Goal: Task Accomplishment & Management: Use online tool/utility

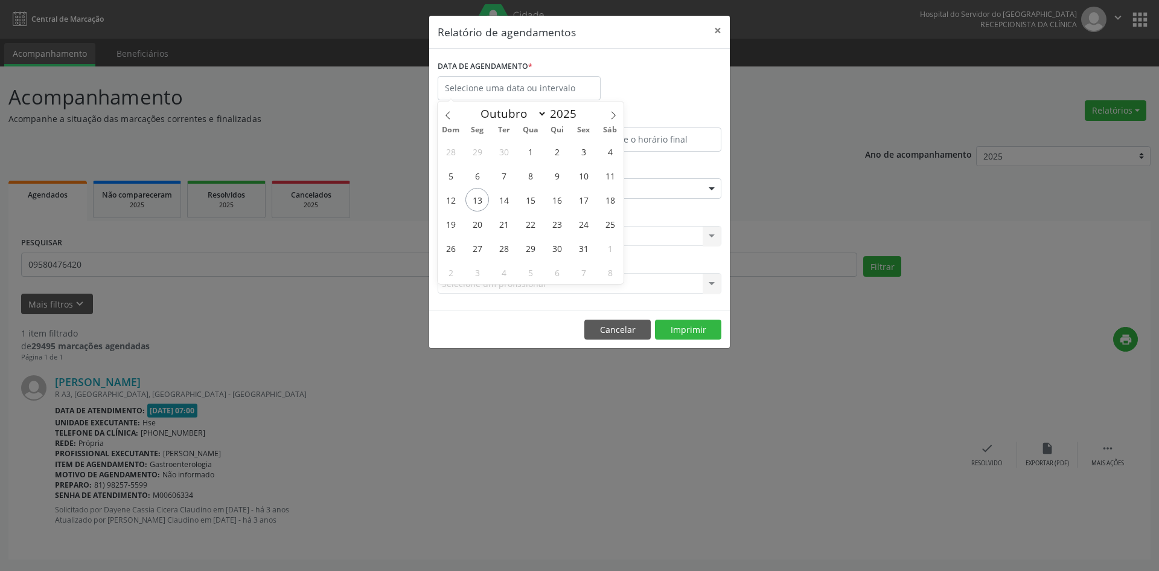
select select "9"
click at [480, 208] on span "13" at bounding box center [478, 200] width 24 height 24
type input "[DATE]"
click at [479, 208] on span "13" at bounding box center [478, 200] width 24 height 24
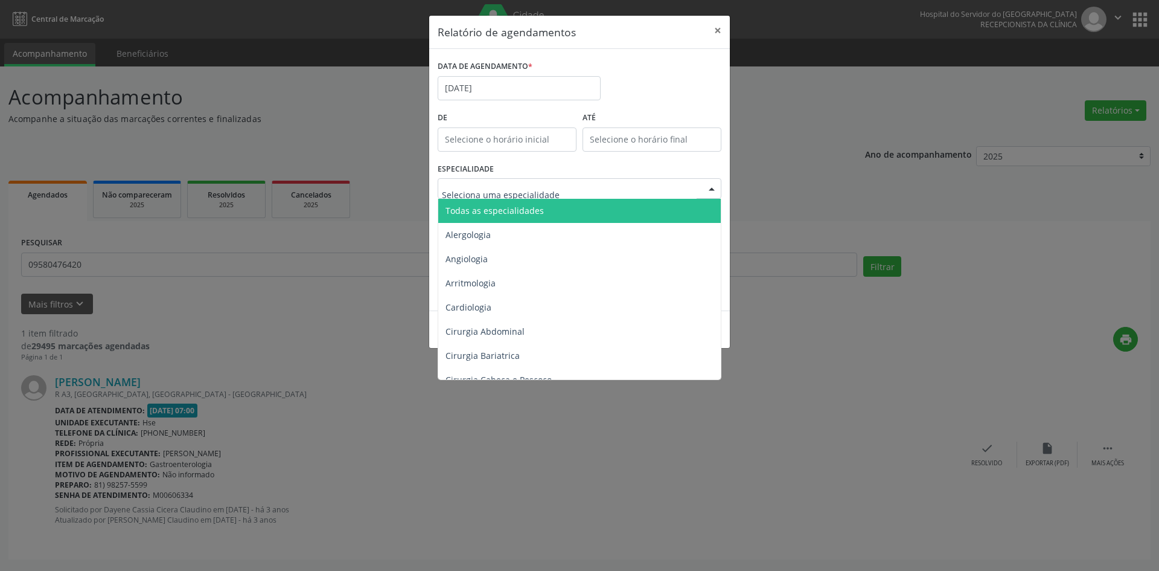
click at [495, 201] on span "Todas as especialidades" at bounding box center [580, 211] width 284 height 24
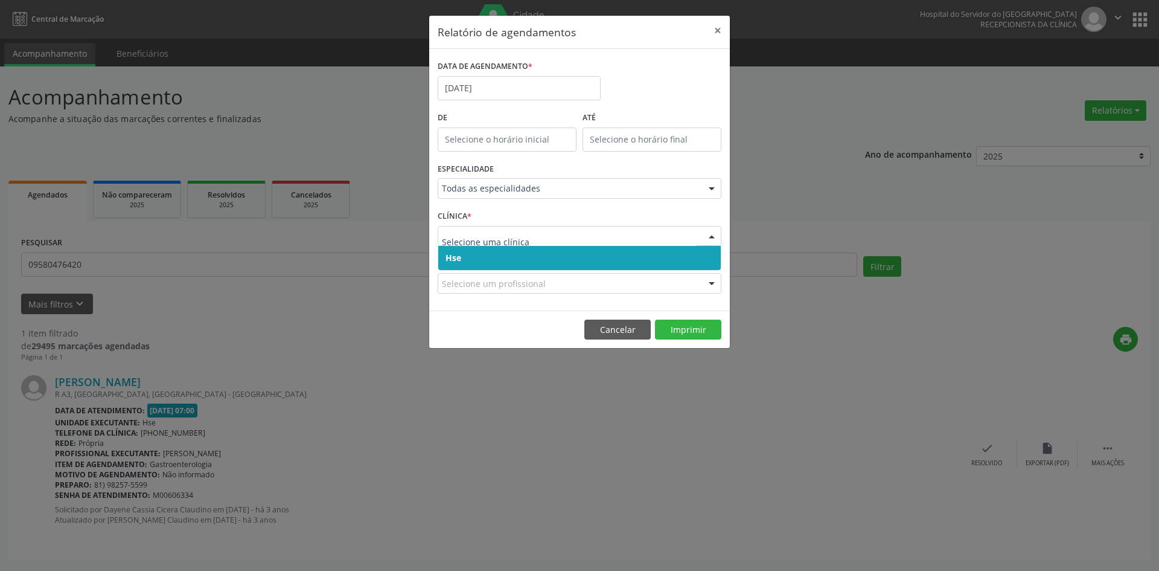
click at [466, 262] on span "Hse" at bounding box center [579, 258] width 283 height 24
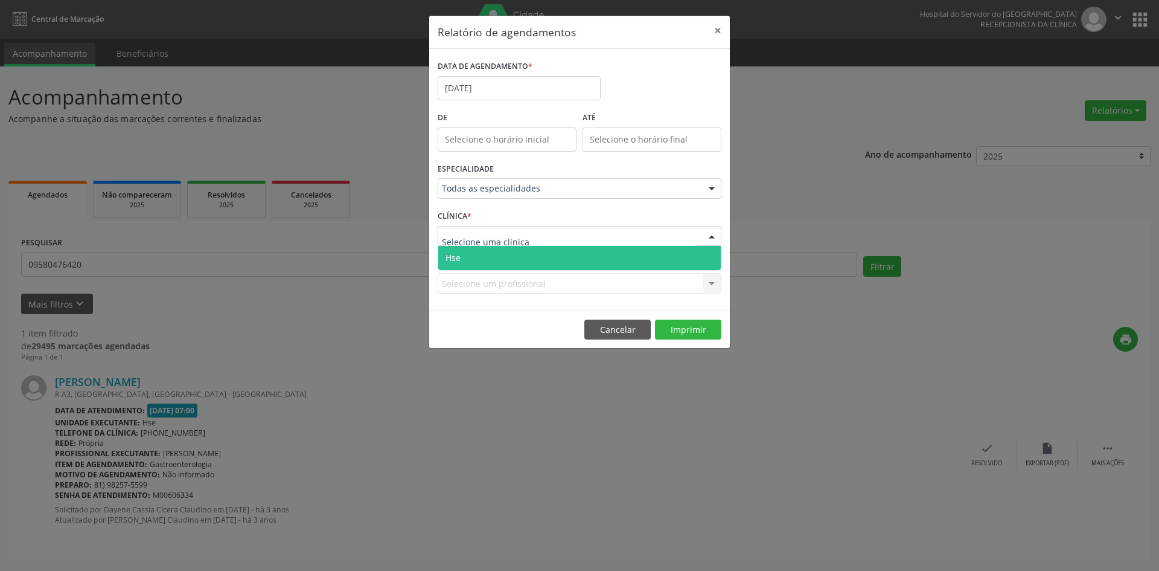
click at [467, 261] on span "Hse" at bounding box center [579, 258] width 283 height 24
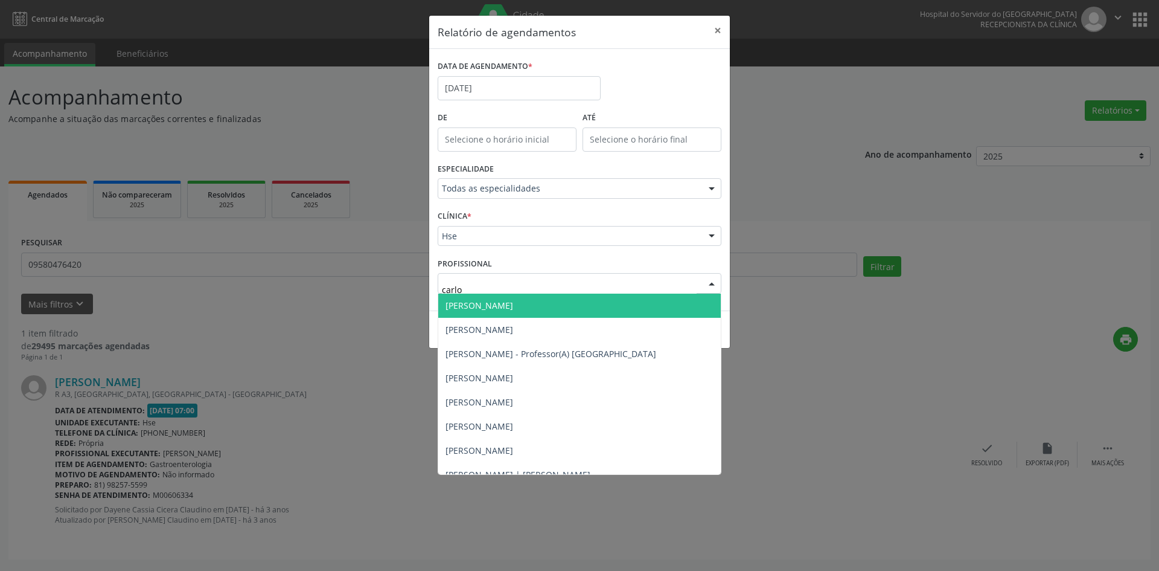
type input "[PERSON_NAME]"
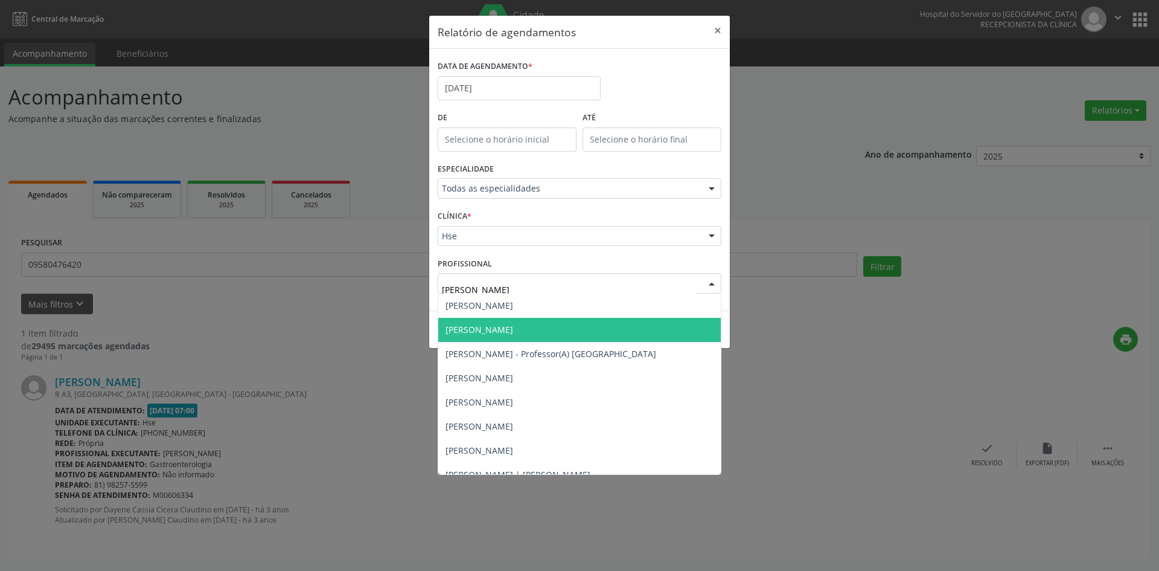
click at [592, 330] on span "[PERSON_NAME]" at bounding box center [579, 330] width 283 height 24
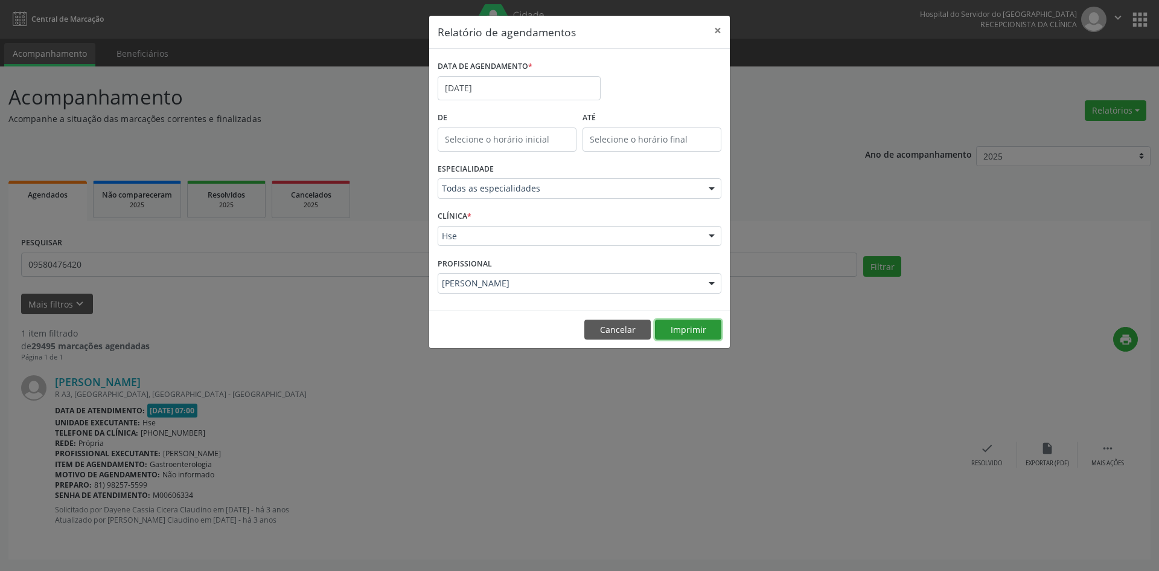
click at [681, 331] on button "Imprimir" at bounding box center [688, 329] width 66 height 21
click at [499, 89] on input "[DATE]" at bounding box center [519, 88] width 163 height 24
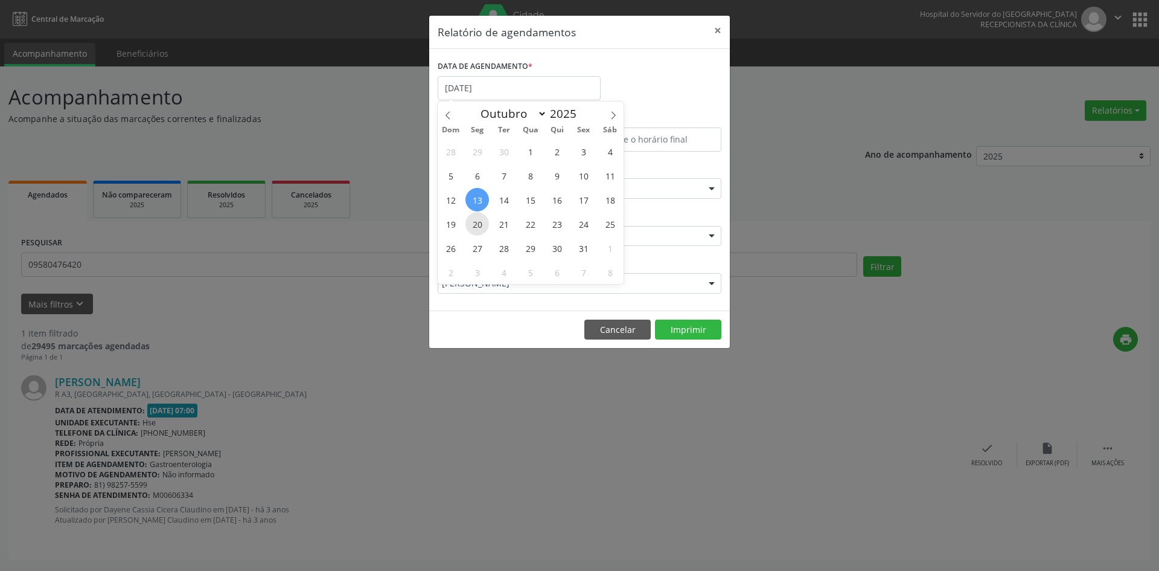
click at [475, 226] on span "20" at bounding box center [478, 224] width 24 height 24
type input "[DATE]"
click at [475, 226] on span "20" at bounding box center [478, 224] width 24 height 24
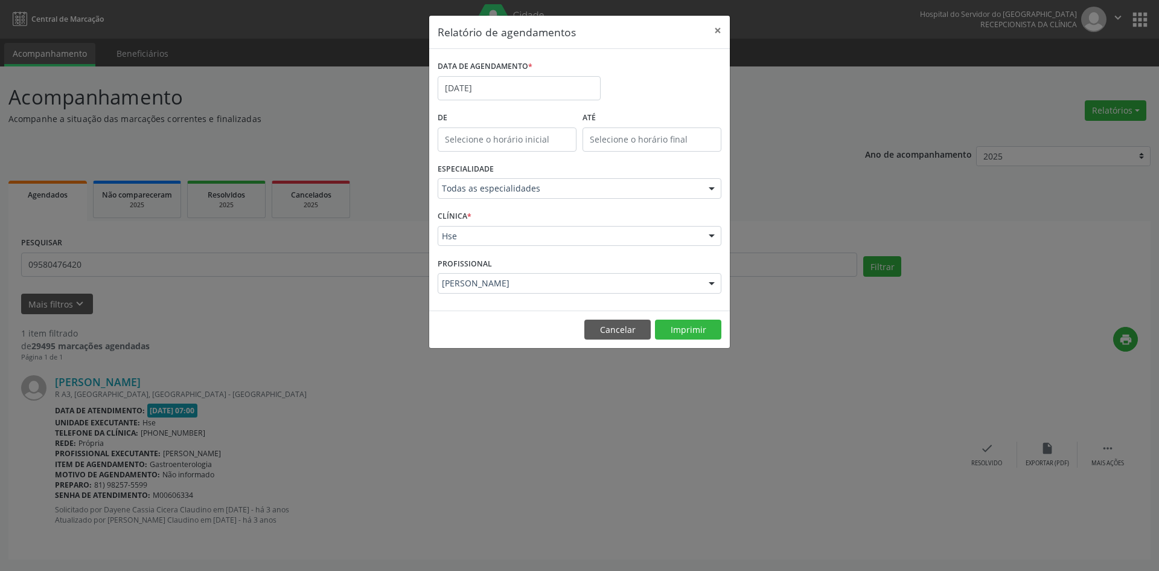
click at [670, 342] on footer "Cancelar Imprimir" at bounding box center [579, 329] width 301 height 38
click at [670, 328] on button "Imprimir" at bounding box center [688, 329] width 66 height 21
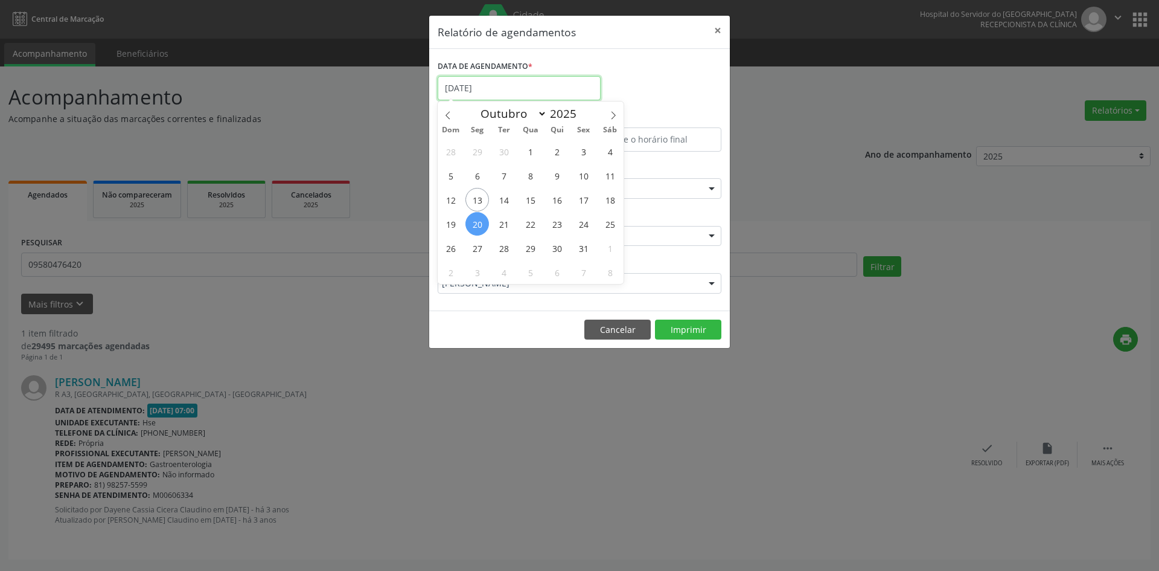
click at [515, 88] on input "[DATE]" at bounding box center [519, 88] width 163 height 24
click at [507, 200] on span "14" at bounding box center [504, 200] width 24 height 24
type input "[DATE]"
click at [507, 200] on span "14" at bounding box center [504, 200] width 24 height 24
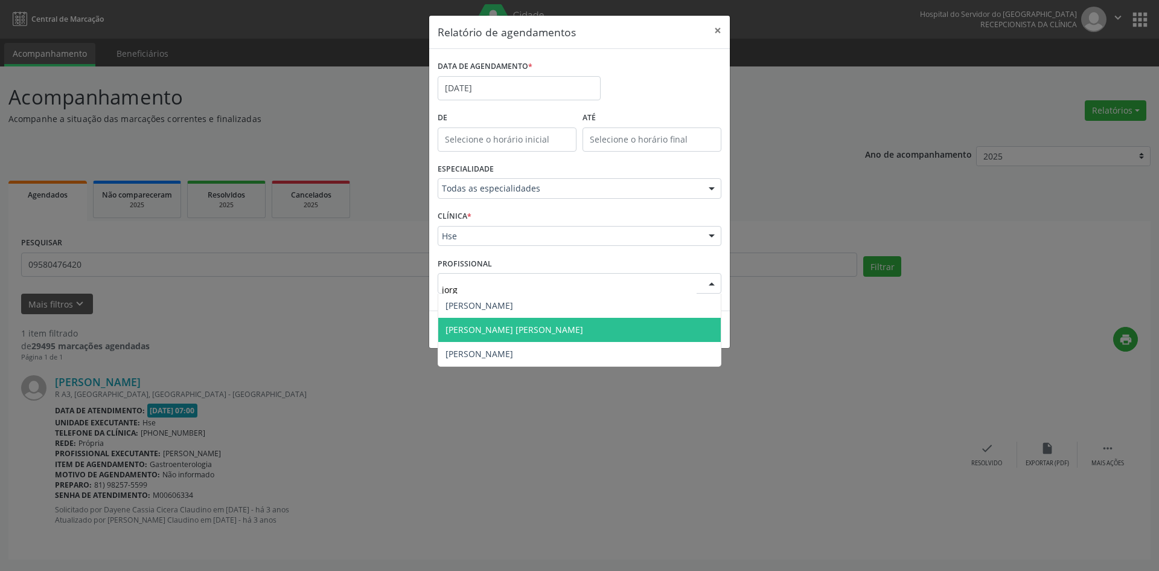
type input "[PERSON_NAME]"
click at [548, 329] on span "[PERSON_NAME] [PERSON_NAME]" at bounding box center [515, 329] width 138 height 11
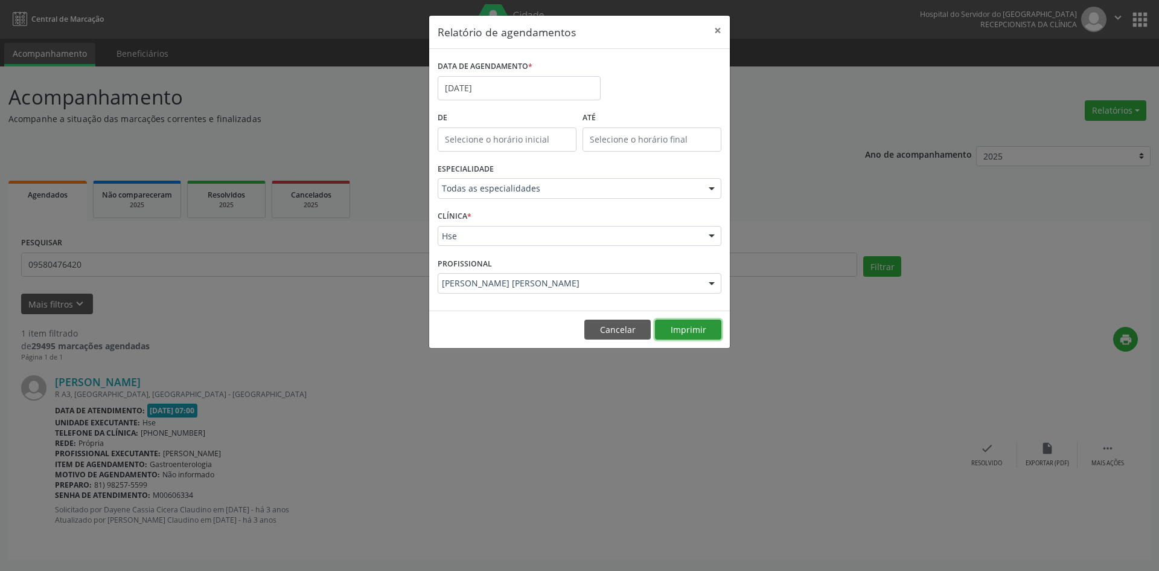
click at [684, 327] on button "Imprimir" at bounding box center [688, 329] width 66 height 21
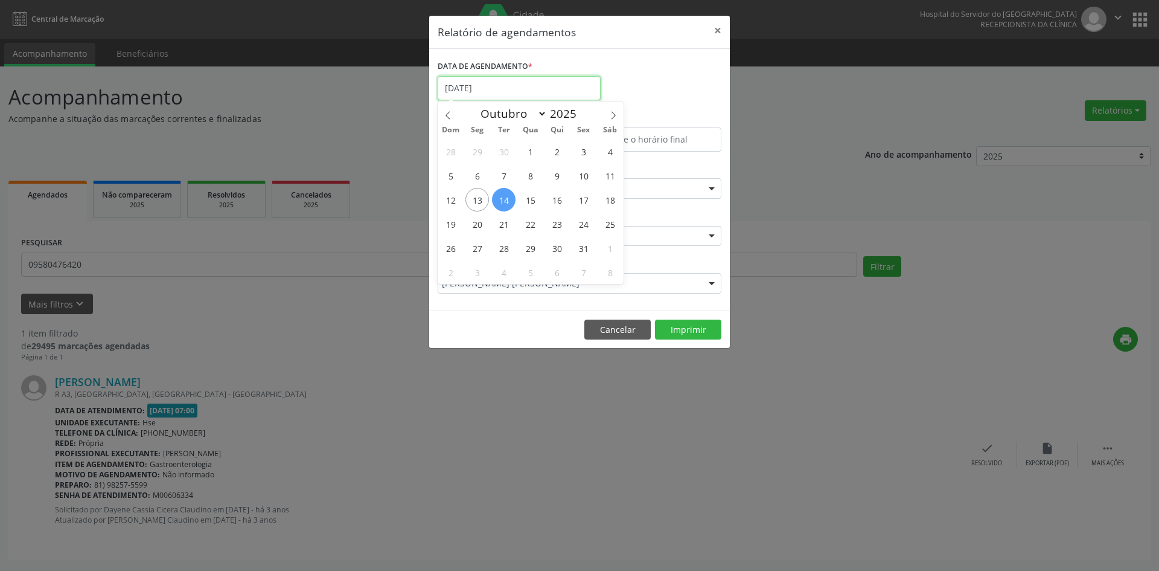
click at [490, 91] on input "[DATE]" at bounding box center [519, 88] width 163 height 24
click at [532, 203] on span "15" at bounding box center [531, 200] width 24 height 24
type input "[DATE]"
click at [532, 203] on span "15" at bounding box center [531, 200] width 24 height 24
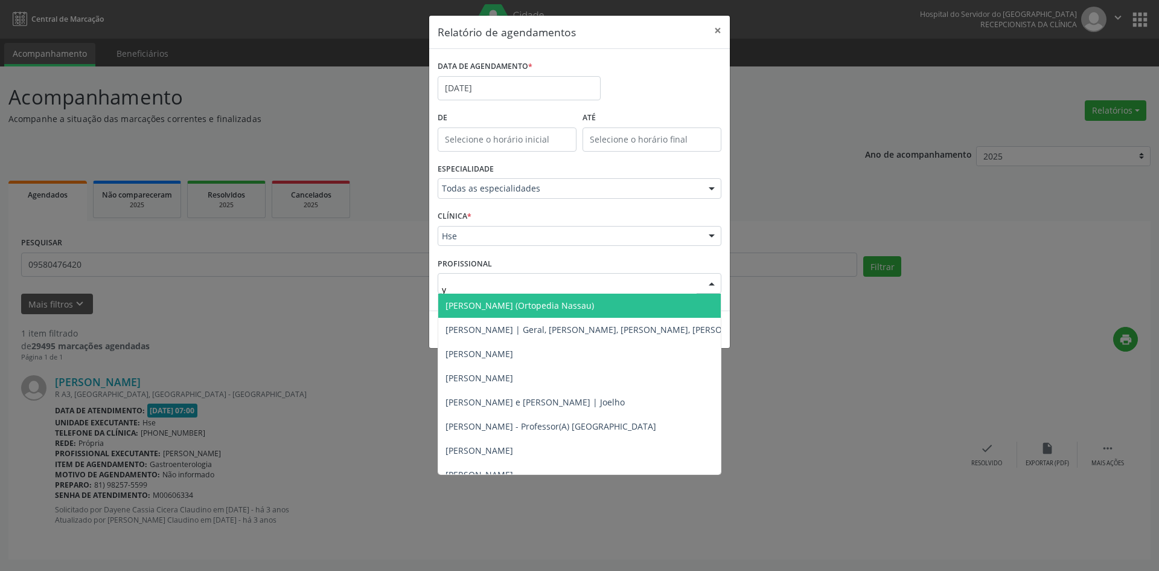
type input "yu"
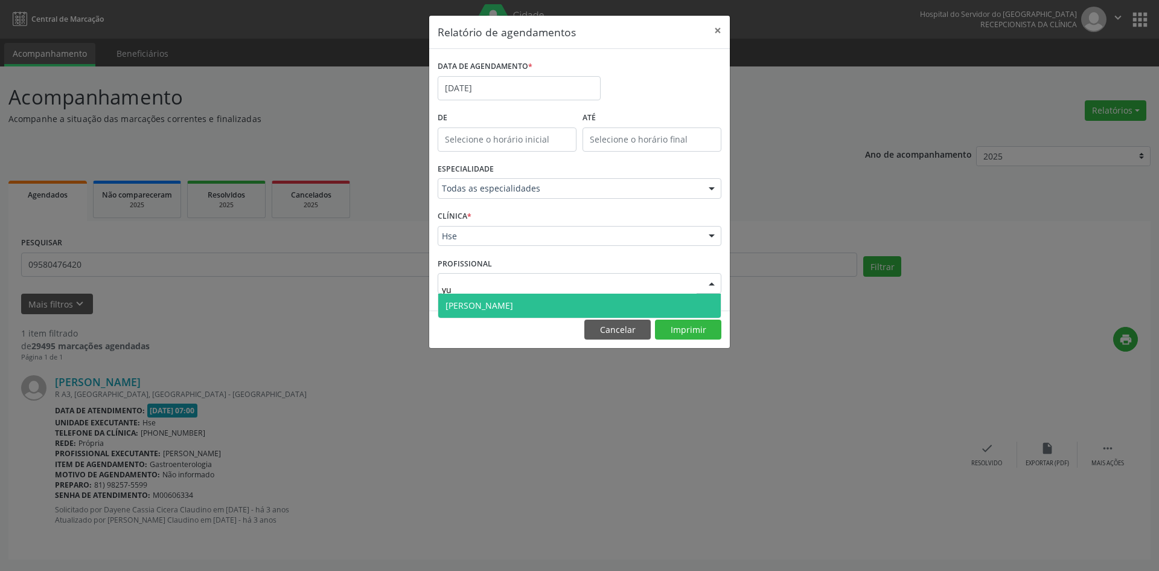
drag, startPoint x: 478, startPoint y: 303, endPoint x: 476, endPoint y: 316, distance: 14.0
click at [477, 308] on span "[PERSON_NAME]" at bounding box center [480, 305] width 68 height 11
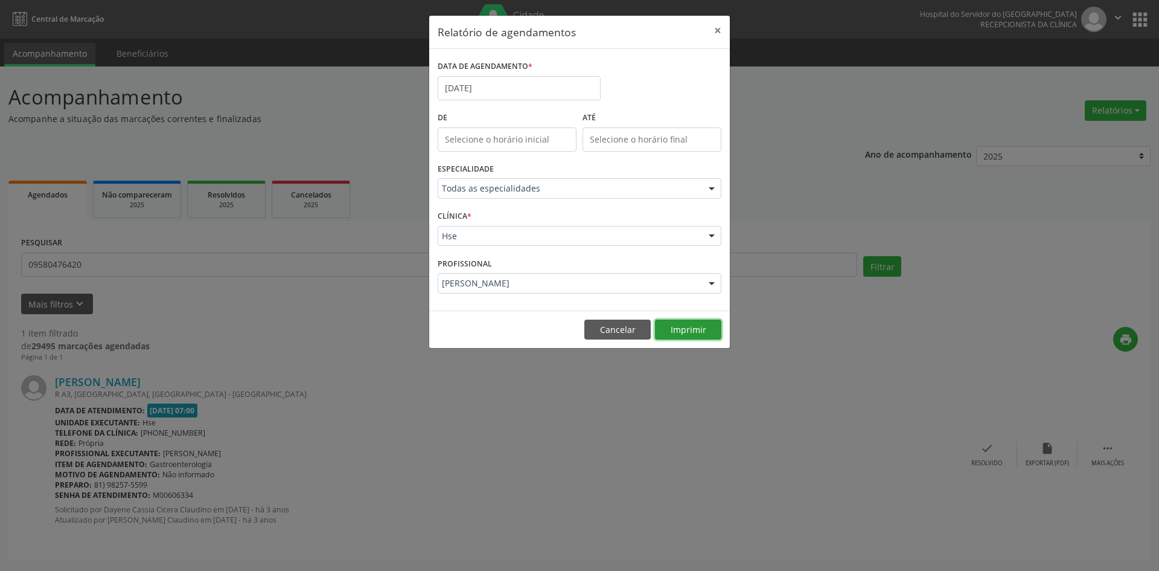
click at [690, 328] on button "Imprimir" at bounding box center [688, 329] width 66 height 21
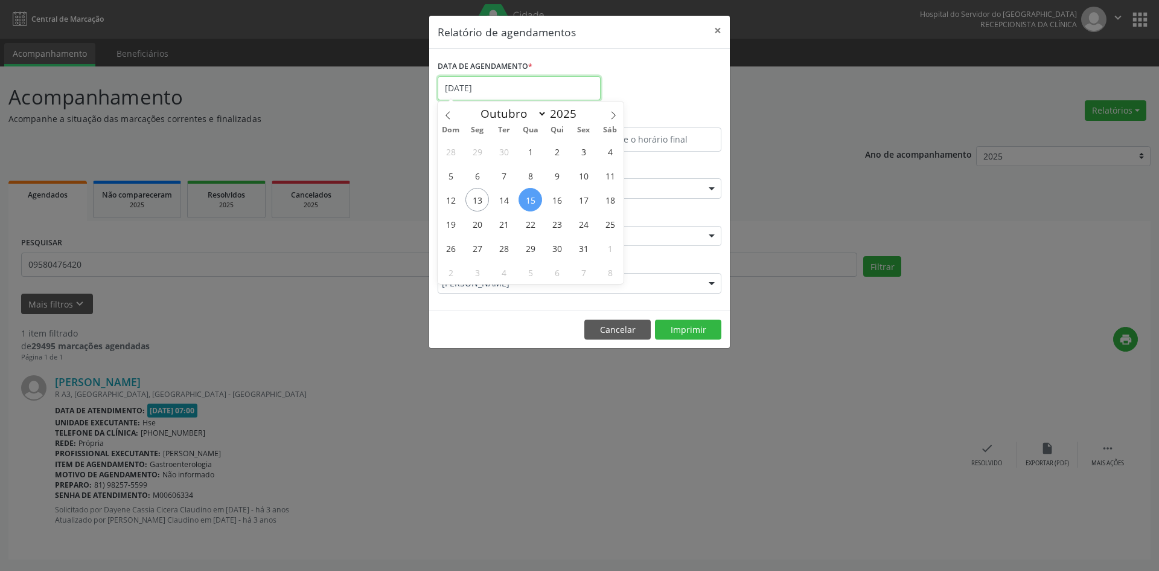
click at [514, 86] on input "[DATE]" at bounding box center [519, 88] width 163 height 24
click at [554, 203] on span "16" at bounding box center [557, 200] width 24 height 24
type input "[DATE]"
click at [554, 203] on span "16" at bounding box center [557, 200] width 24 height 24
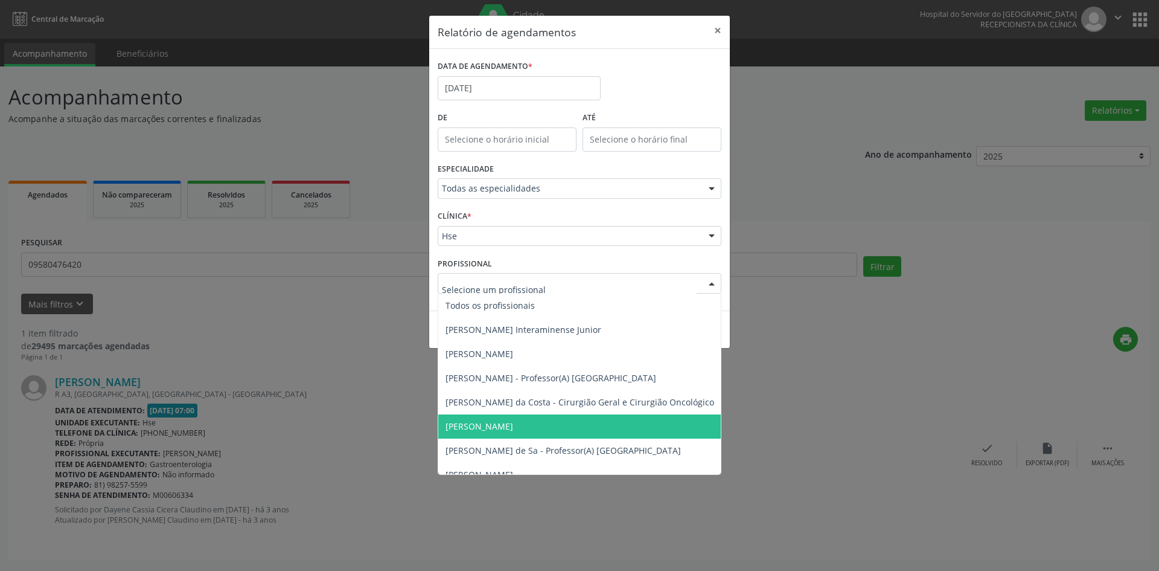
click at [563, 428] on span "[PERSON_NAME]" at bounding box center [641, 426] width 406 height 24
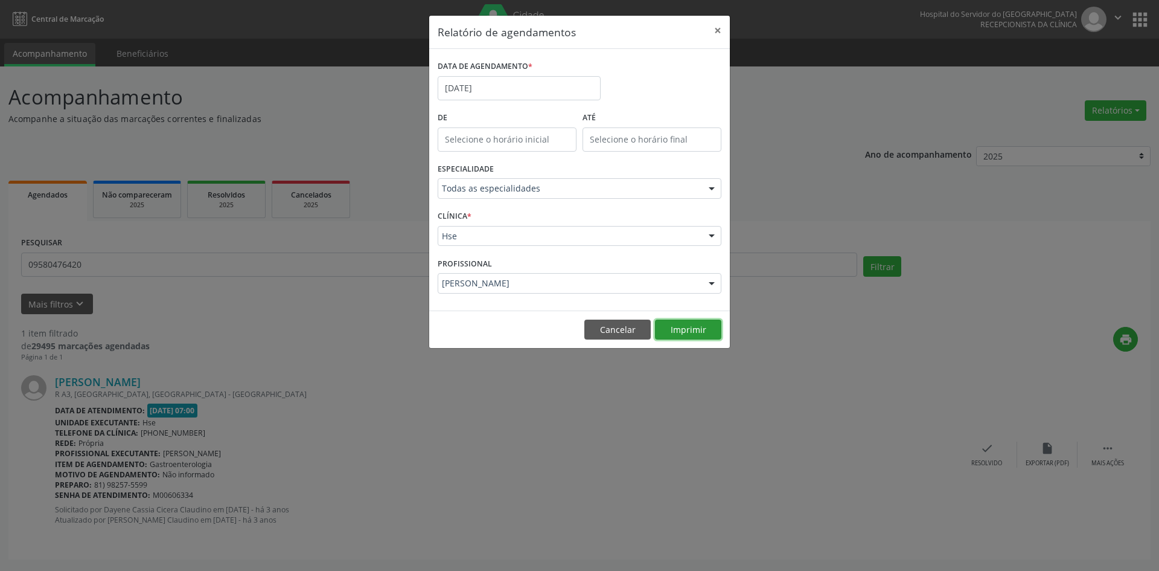
click at [685, 337] on button "Imprimir" at bounding box center [688, 329] width 66 height 21
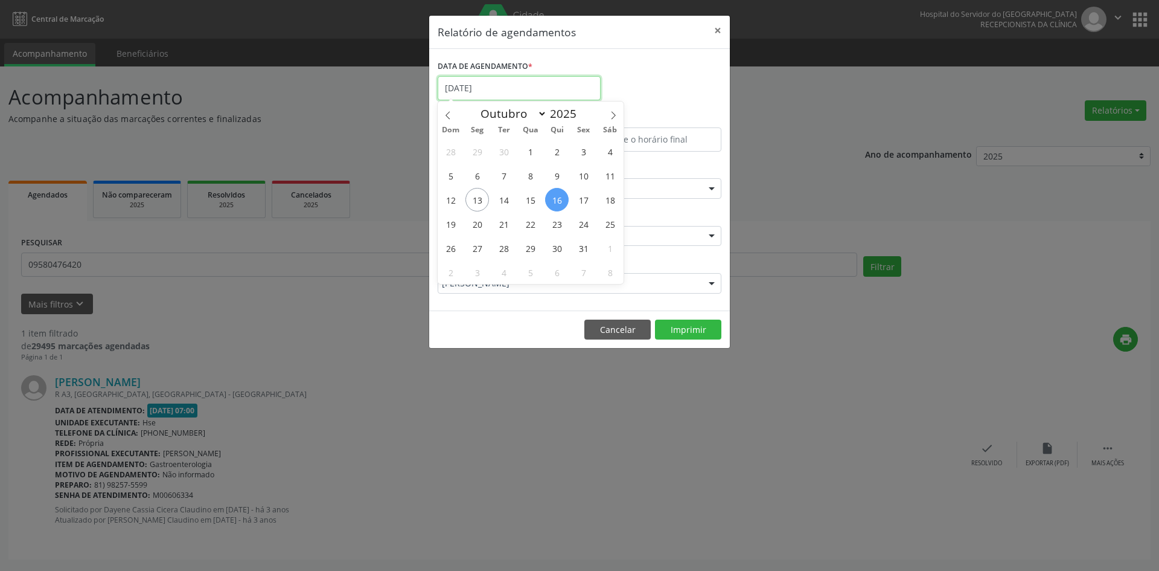
click at [482, 84] on input "[DATE]" at bounding box center [519, 88] width 163 height 24
click at [481, 227] on span "20" at bounding box center [478, 224] width 24 height 24
type input "[DATE]"
click at [481, 227] on span "20" at bounding box center [478, 224] width 24 height 24
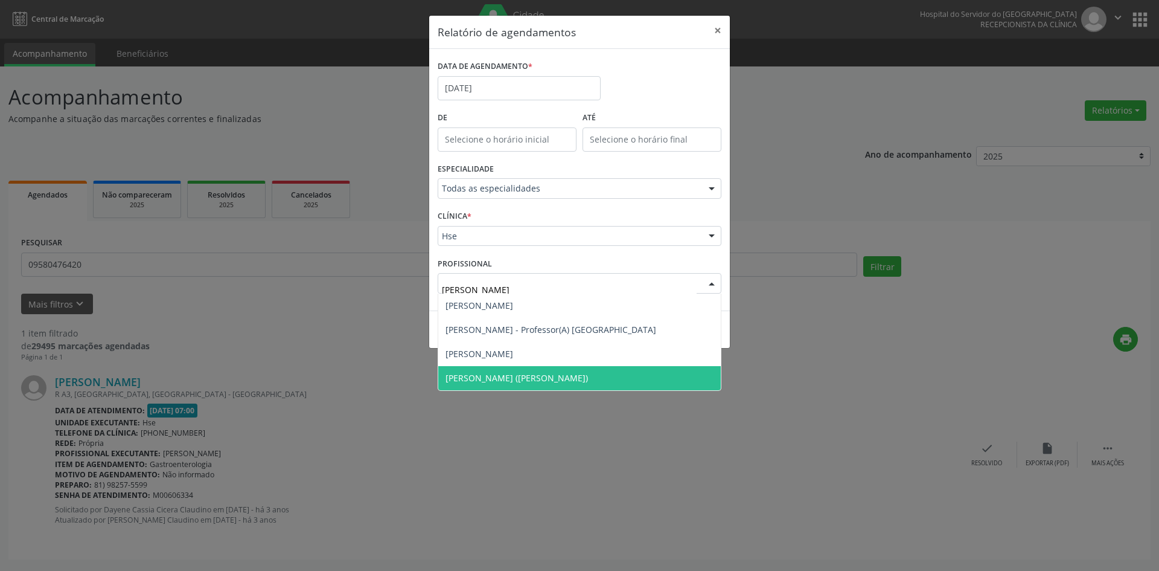
type input "[PERSON_NAME]"
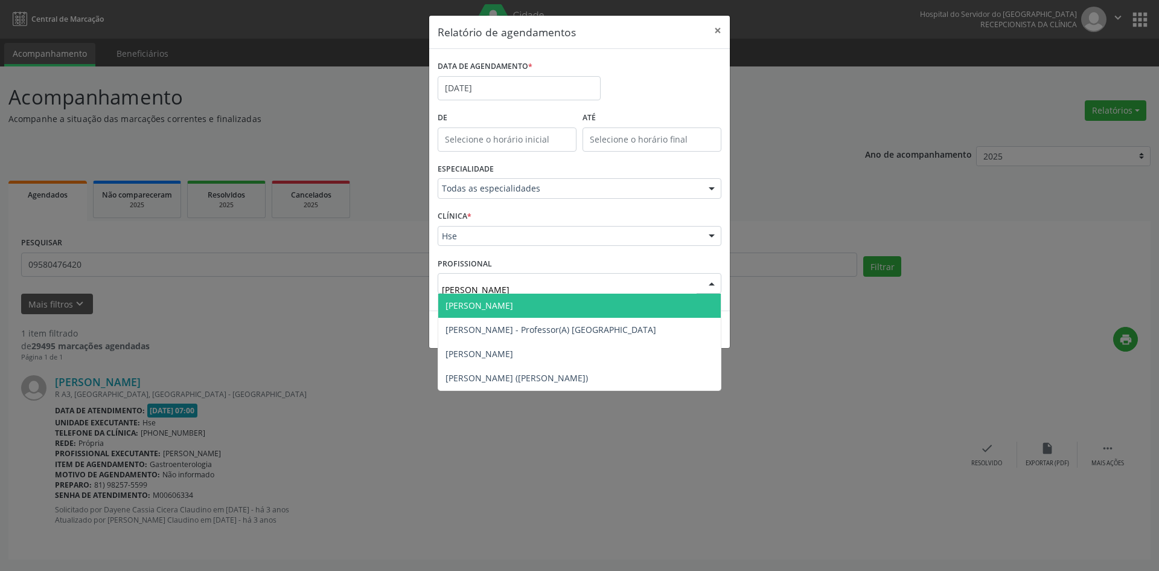
click at [513, 307] on span "[PERSON_NAME]" at bounding box center [480, 305] width 68 height 11
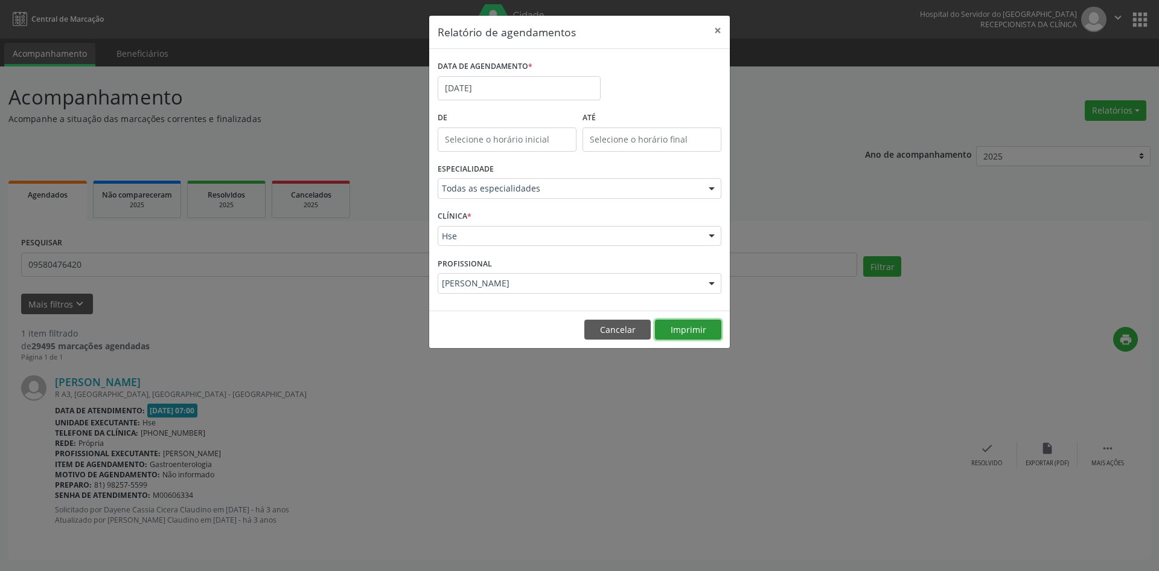
click at [685, 338] on button "Imprimir" at bounding box center [688, 329] width 66 height 21
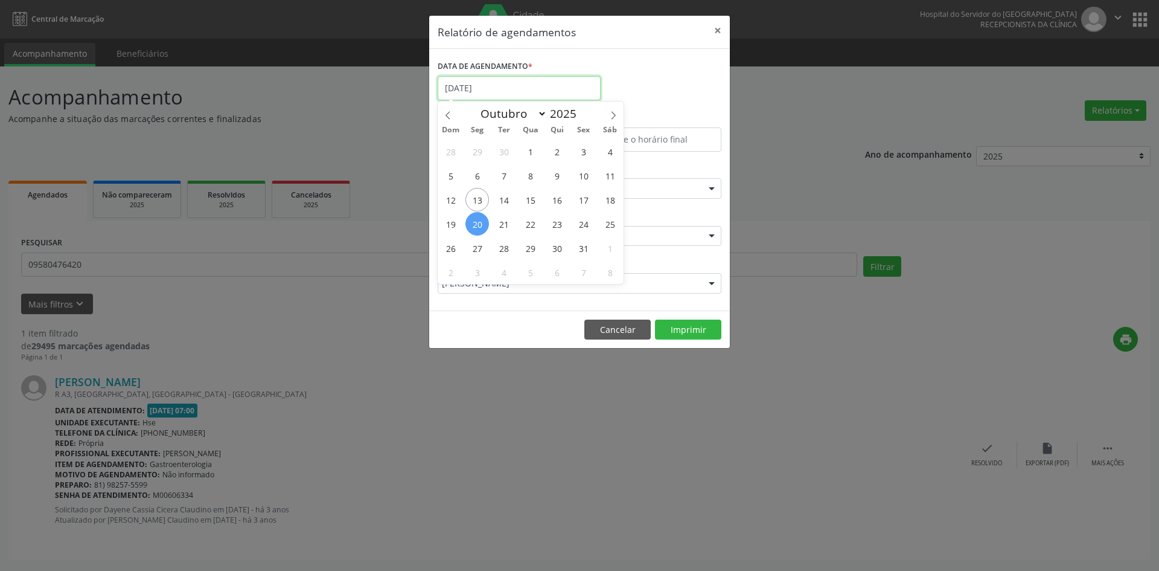
click at [484, 83] on input "[DATE]" at bounding box center [519, 88] width 163 height 24
click at [481, 247] on span "27" at bounding box center [478, 248] width 24 height 24
type input "[DATE]"
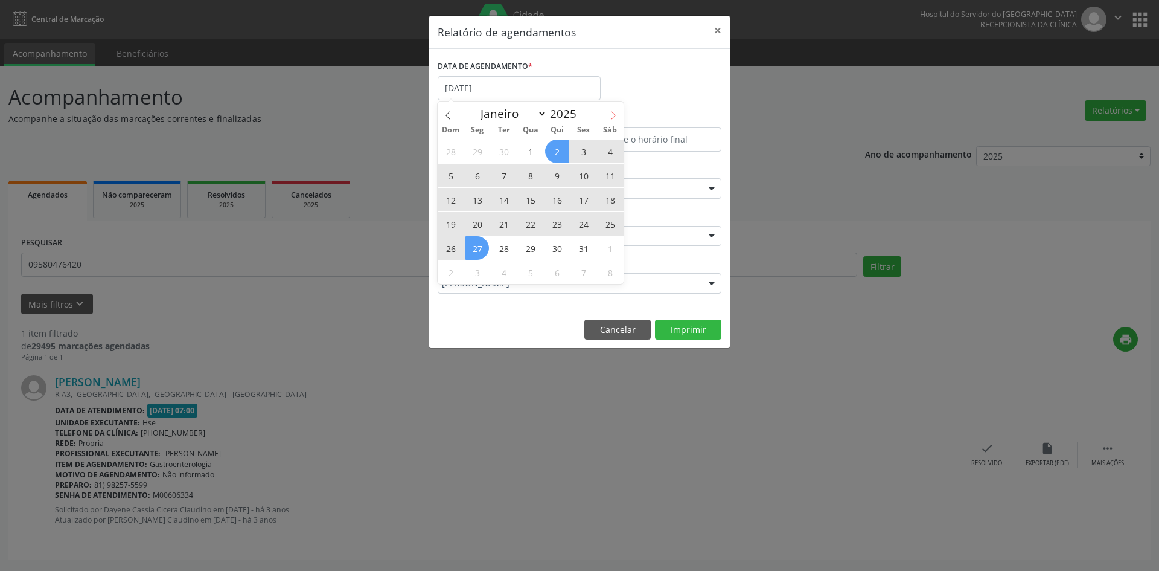
click at [617, 118] on icon at bounding box center [613, 115] width 8 height 8
select select "10"
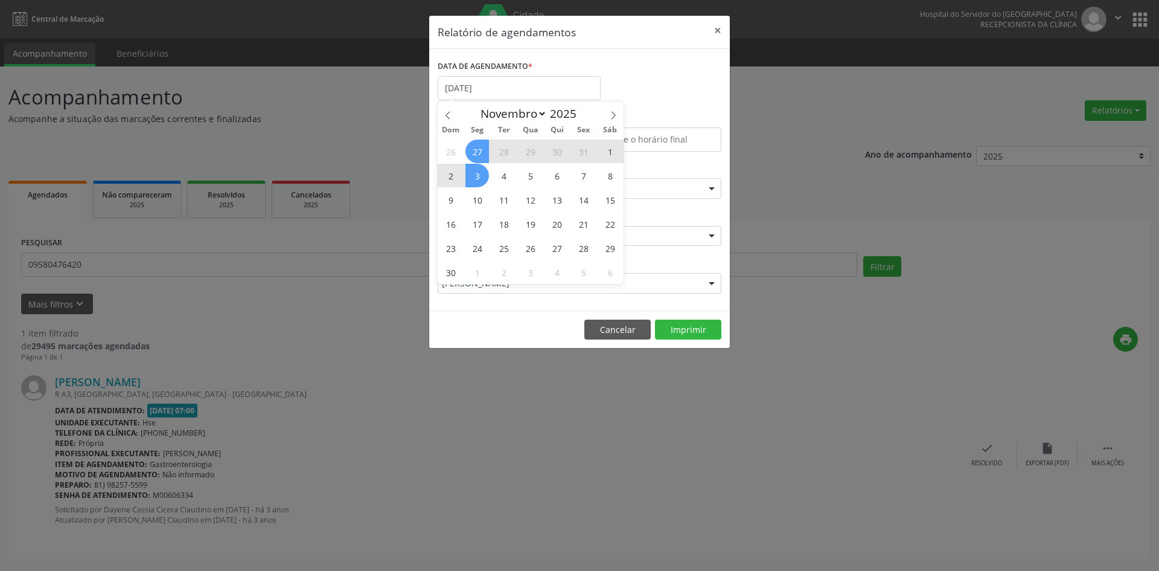
click at [476, 175] on span "3" at bounding box center [478, 176] width 24 height 24
click at [476, 175] on label "ESPECIALIDADE" at bounding box center [466, 169] width 56 height 19
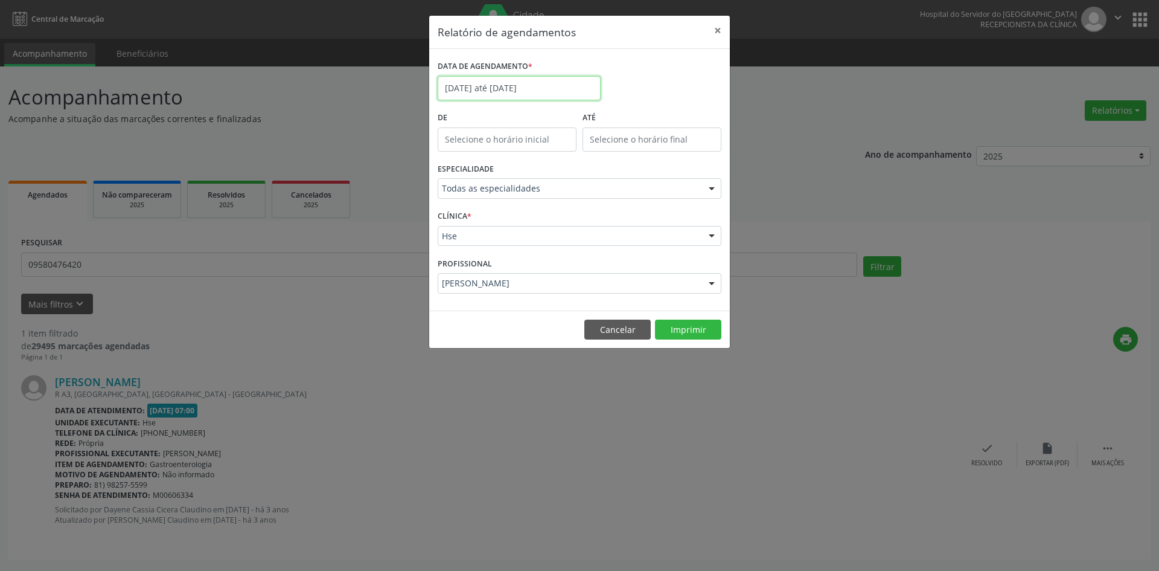
click at [487, 89] on input "[DATE] até [DATE]" at bounding box center [519, 88] width 163 height 24
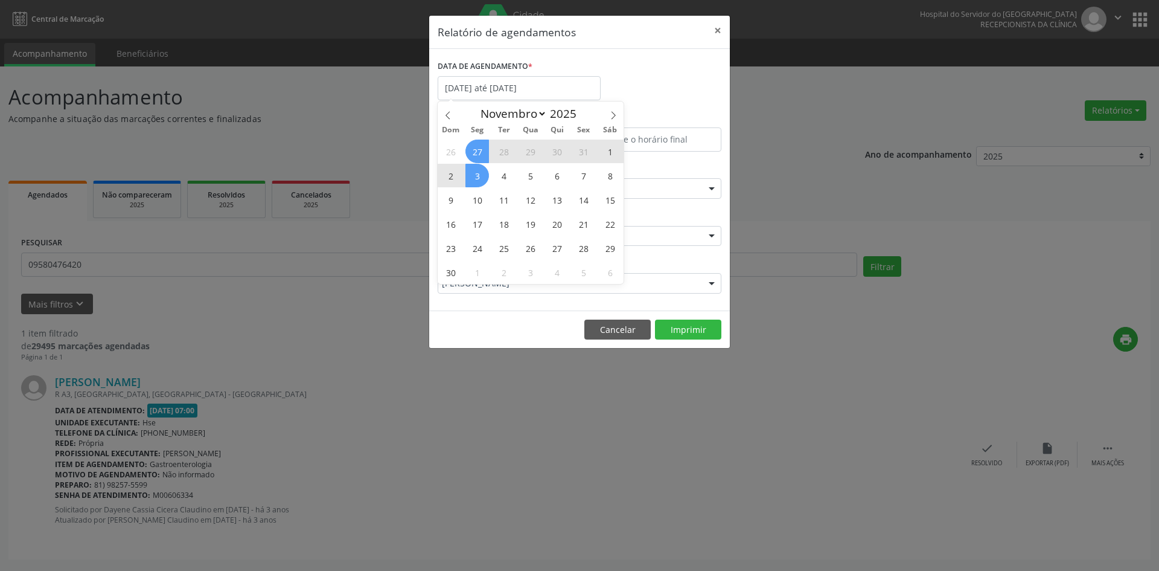
click at [489, 153] on span "27" at bounding box center [478, 151] width 24 height 24
type input "[DATE]"
click at [473, 177] on span "3" at bounding box center [478, 176] width 24 height 24
select select "10"
click at [474, 83] on input "[DATE] até [DATE]" at bounding box center [519, 88] width 163 height 24
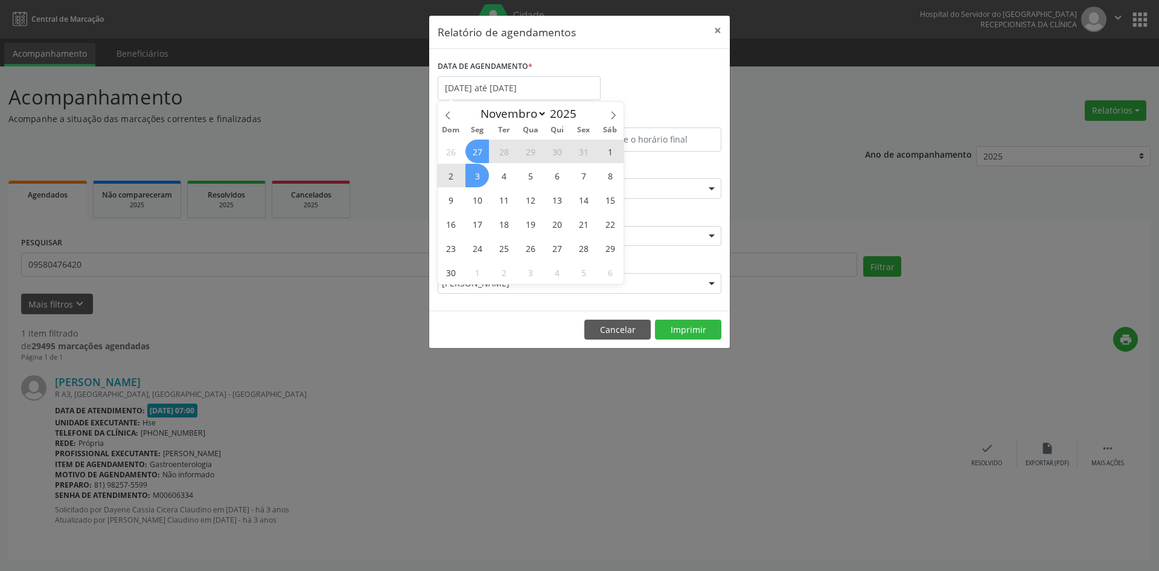
click at [484, 148] on span "27" at bounding box center [478, 151] width 24 height 24
type input "[DATE]"
click at [476, 172] on span "3" at bounding box center [478, 176] width 24 height 24
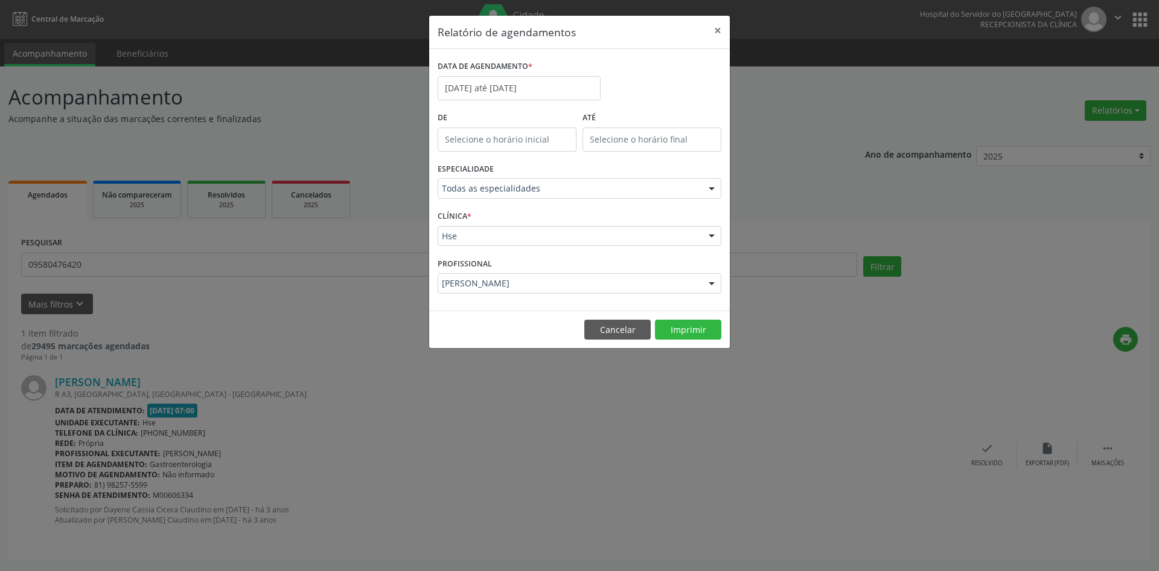
click at [476, 172] on label "ESPECIALIDADE" at bounding box center [466, 169] width 56 height 19
click at [532, 87] on input "[DATE] até [DATE]" at bounding box center [519, 88] width 163 height 24
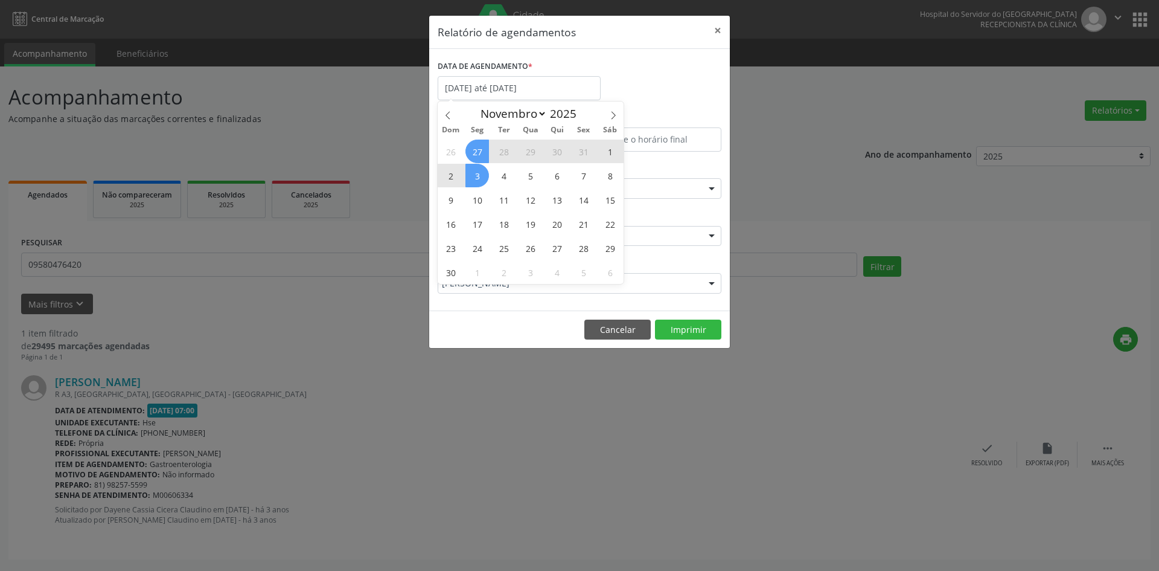
drag, startPoint x: 483, startPoint y: 154, endPoint x: 526, endPoint y: 155, distance: 42.9
click at [526, 155] on div "26 27 28 29 30 31 1 2 3 4 5 6 7 8 9 10 11 12 13 14 15 16 17 18 19 20 21 22 23 2…" at bounding box center [531, 211] width 186 height 145
click at [446, 116] on icon at bounding box center [448, 115] width 8 height 8
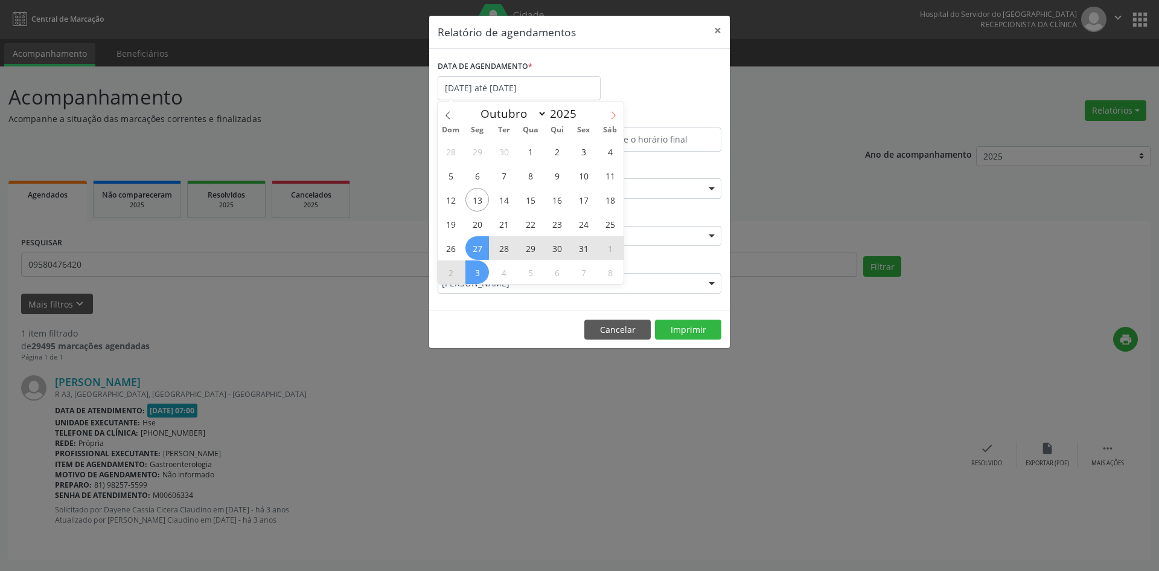
click at [609, 116] on icon at bounding box center [613, 115] width 8 height 8
select select "10"
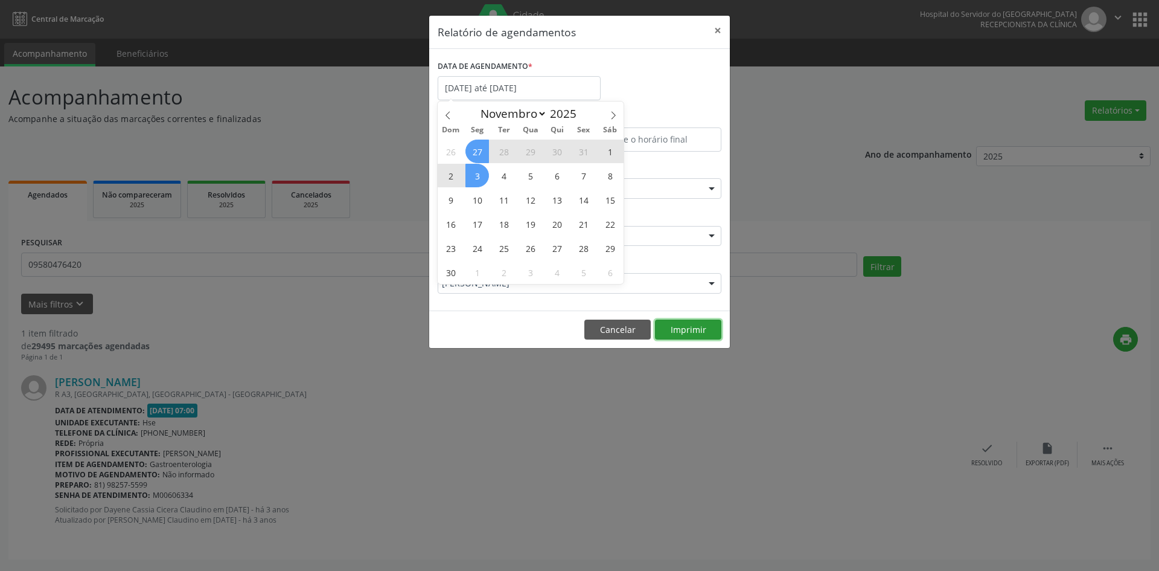
click at [683, 329] on button "Imprimir" at bounding box center [688, 329] width 66 height 21
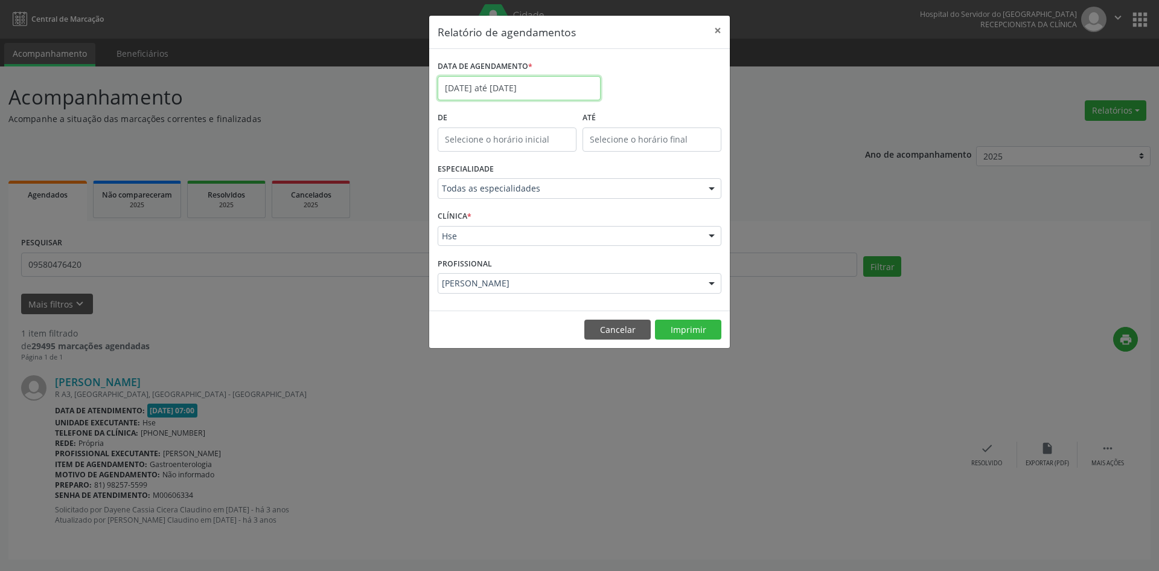
click at [472, 91] on input "[DATE] até [DATE]" at bounding box center [519, 88] width 163 height 24
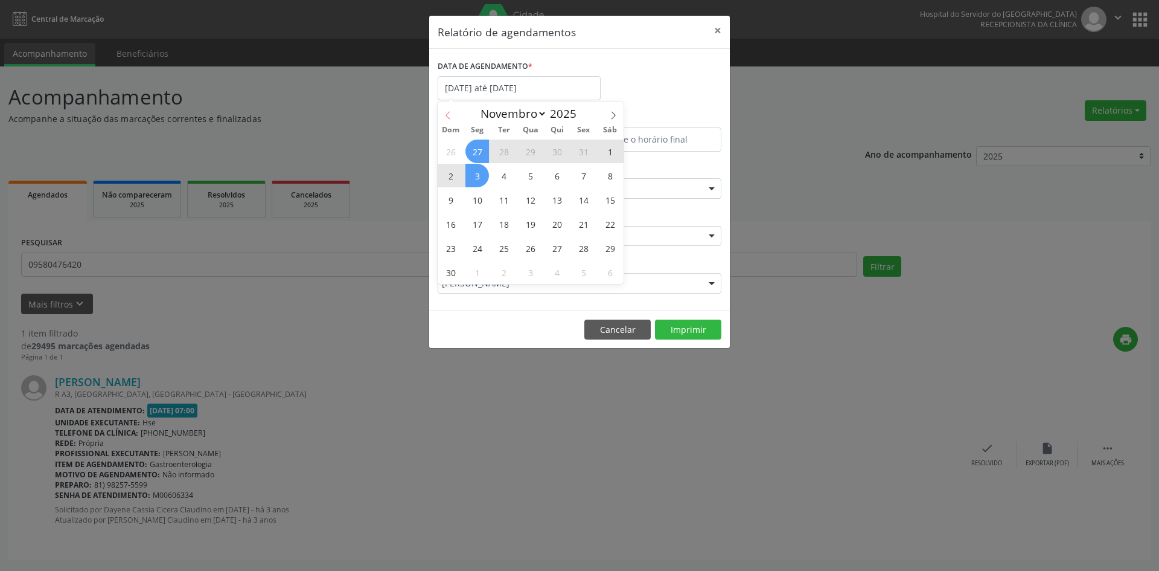
click at [447, 118] on icon at bounding box center [448, 115] width 8 height 8
select select "9"
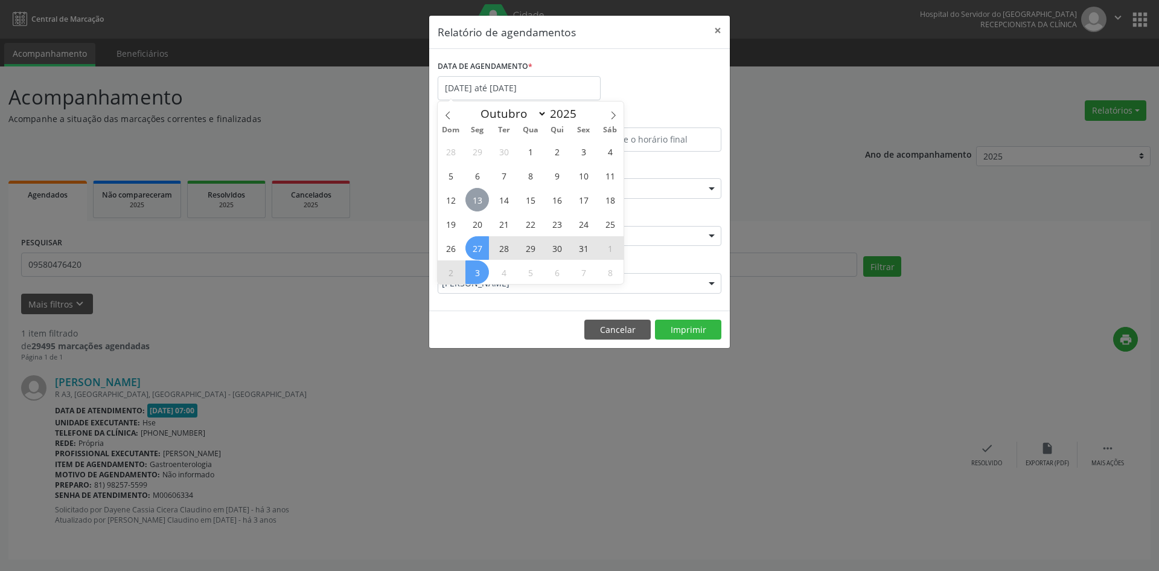
click at [475, 197] on span "13" at bounding box center [478, 200] width 24 height 24
type input "[DATE]"
click at [475, 197] on span "13" at bounding box center [478, 200] width 24 height 24
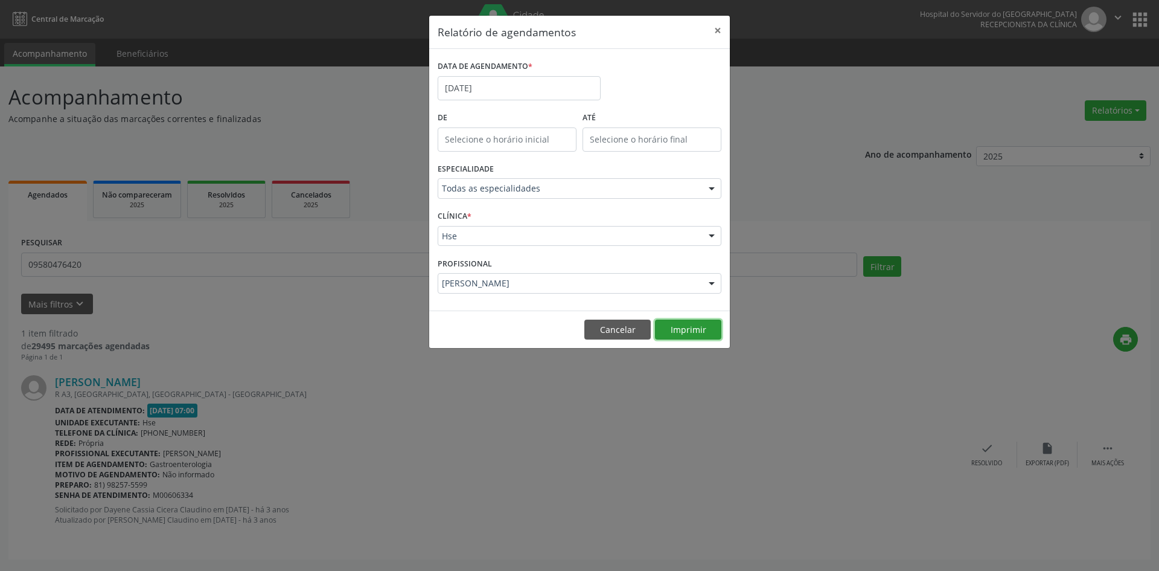
click at [693, 333] on button "Imprimir" at bounding box center [688, 329] width 66 height 21
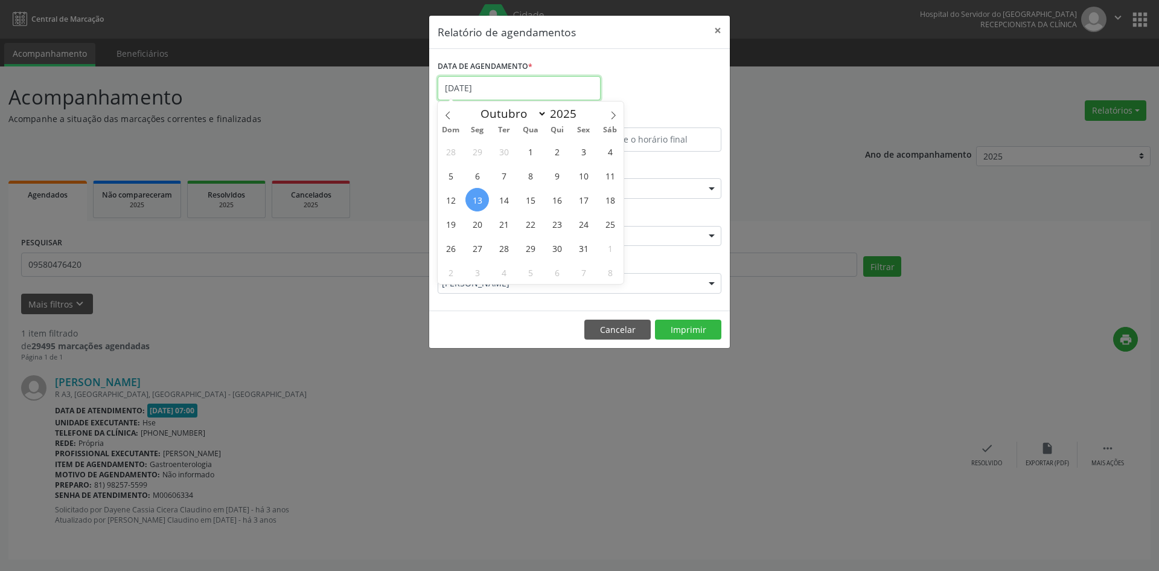
drag, startPoint x: 461, startPoint y: 80, endPoint x: 510, endPoint y: 121, distance: 63.4
click at [463, 80] on input "[DATE]" at bounding box center [519, 88] width 163 height 24
click at [610, 114] on icon at bounding box center [613, 115] width 8 height 8
select select "10"
click at [484, 199] on span "10" at bounding box center [478, 200] width 24 height 24
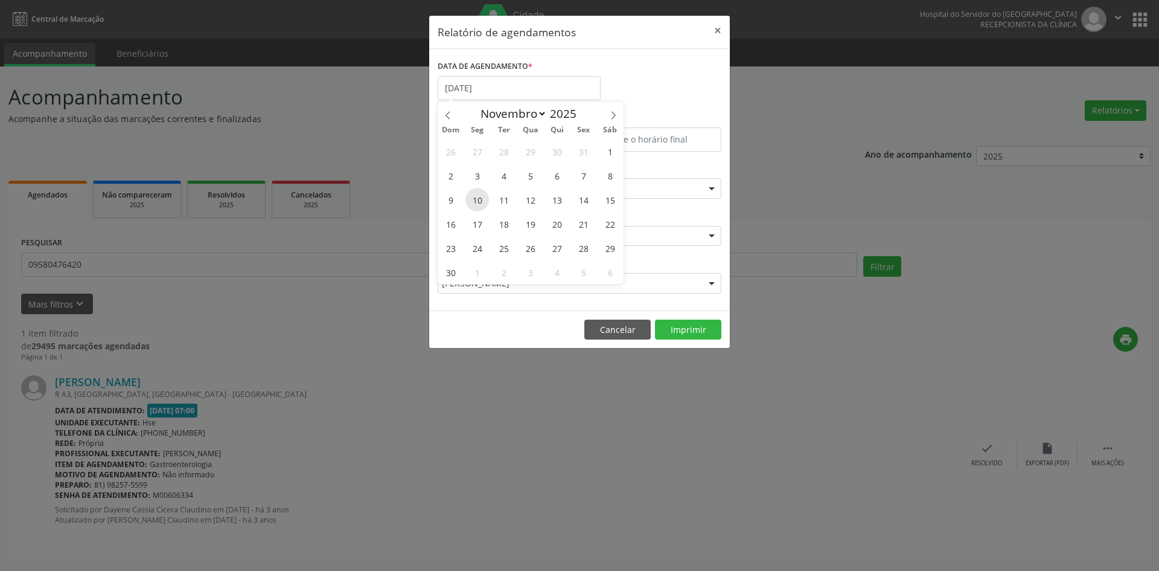
type input "[DATE]"
click at [484, 199] on span "10" at bounding box center [478, 200] width 24 height 24
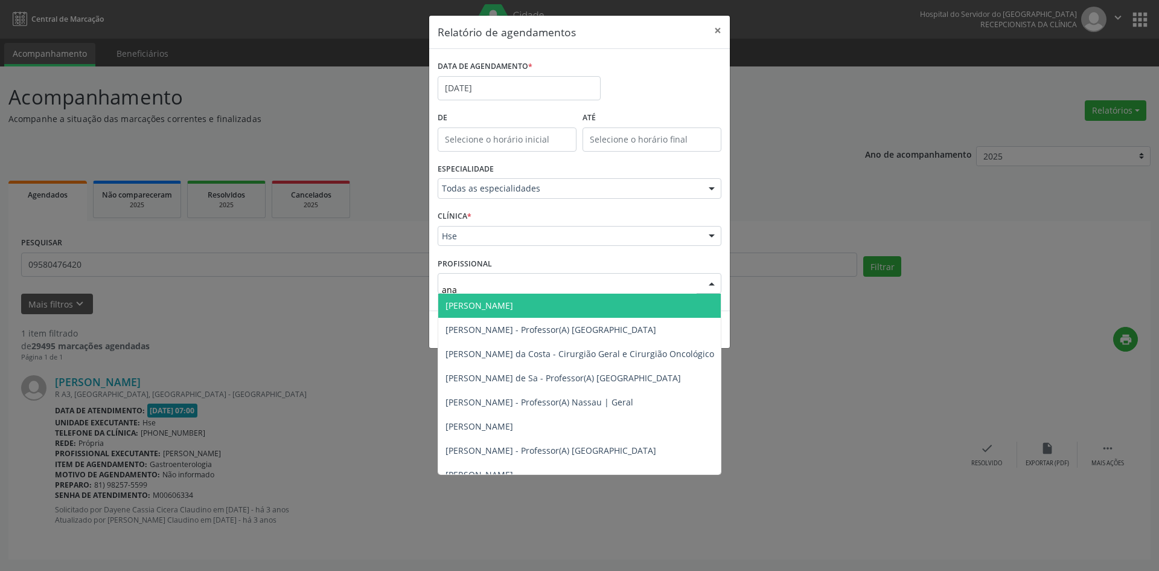
type input "ana"
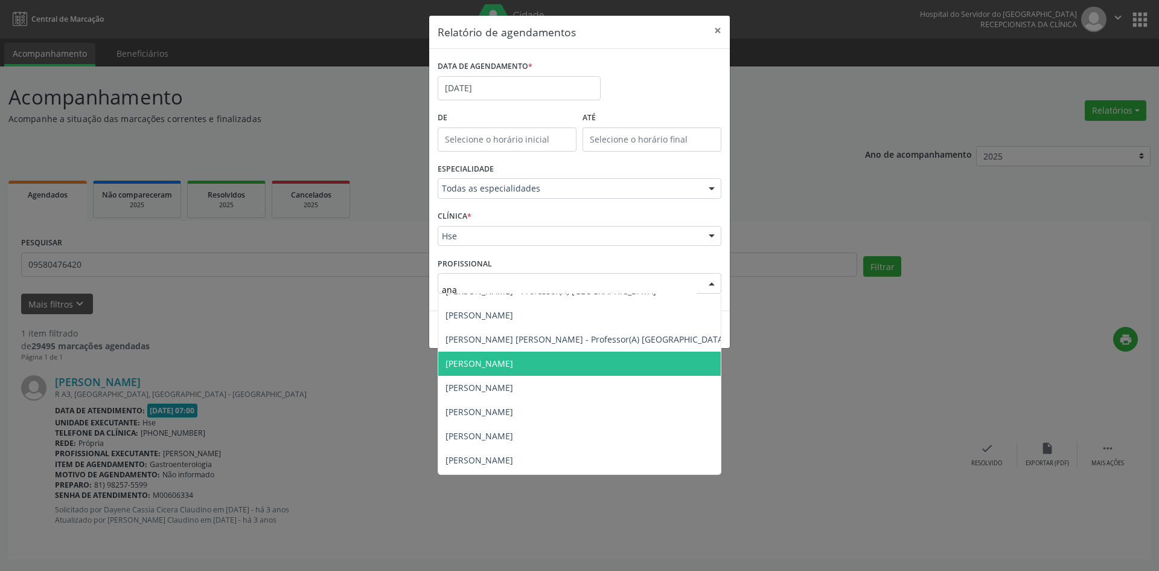
scroll to position [60, 0]
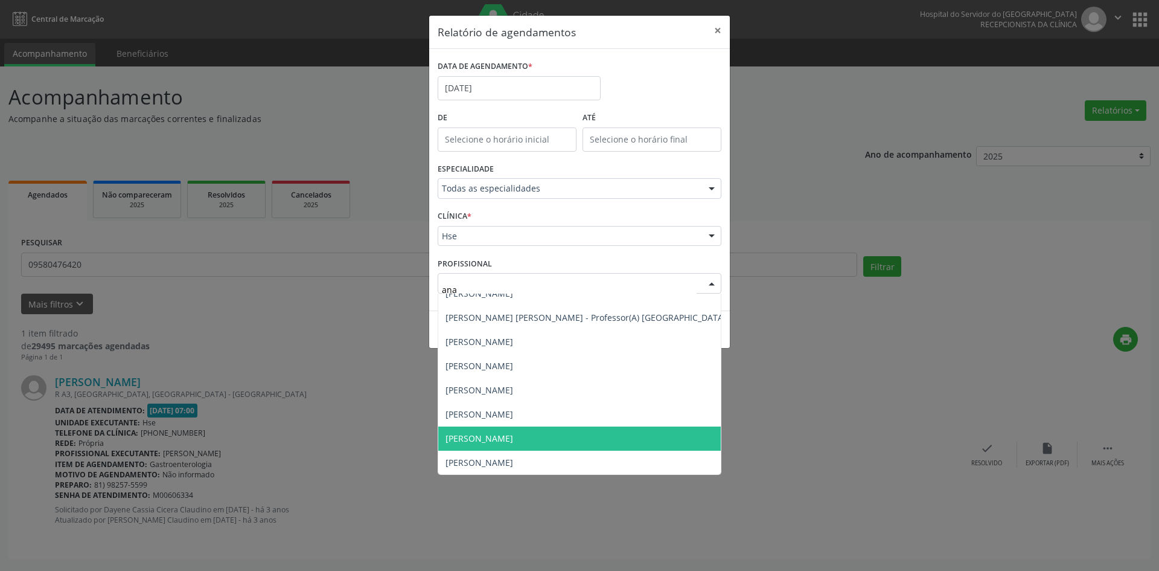
drag, startPoint x: 517, startPoint y: 438, endPoint x: 531, endPoint y: 440, distance: 13.3
click at [513, 440] on span "[PERSON_NAME]" at bounding box center [480, 437] width 68 height 11
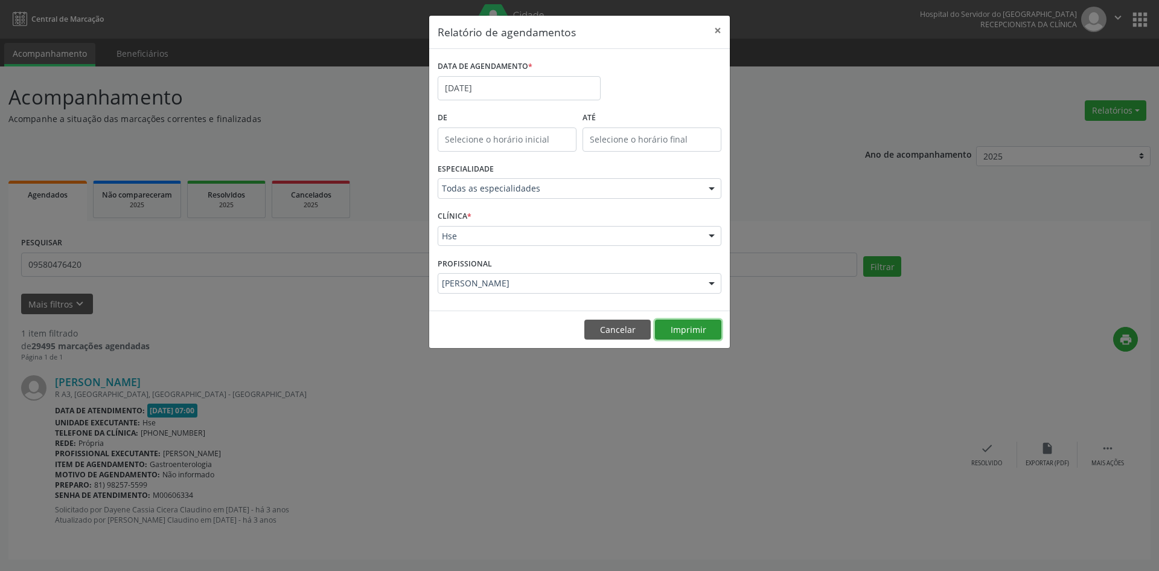
click at [686, 324] on button "Imprimir" at bounding box center [688, 329] width 66 height 21
click at [534, 89] on input "[DATE]" at bounding box center [519, 88] width 163 height 24
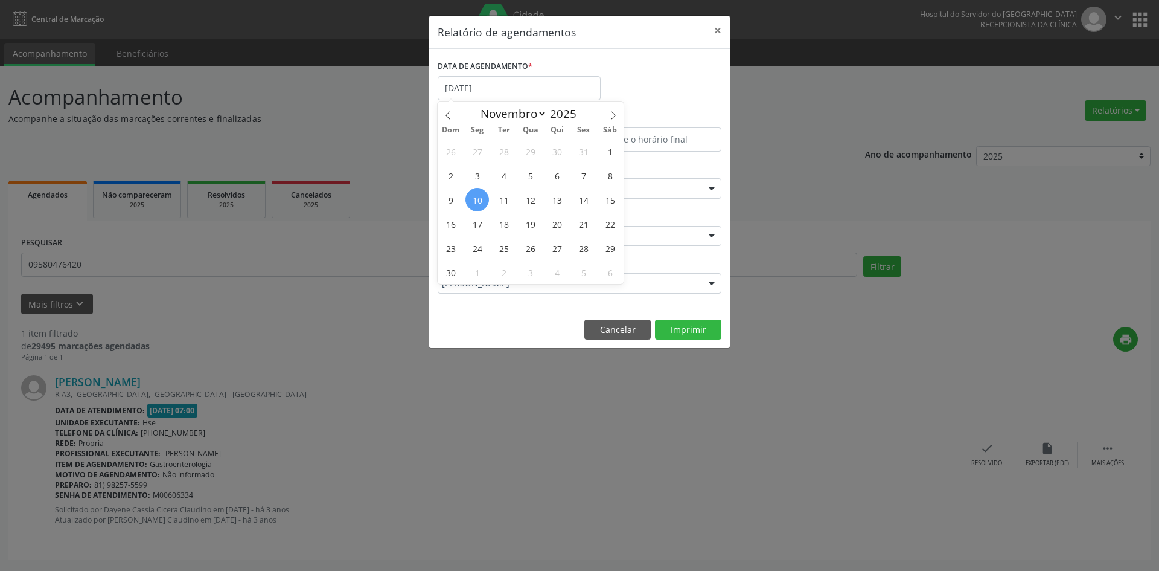
drag, startPoint x: 443, startPoint y: 119, endPoint x: 461, endPoint y: 123, distance: 18.5
click at [446, 118] on span at bounding box center [448, 111] width 21 height 21
select select "9"
click at [475, 197] on span "13" at bounding box center [478, 200] width 24 height 24
type input "[DATE]"
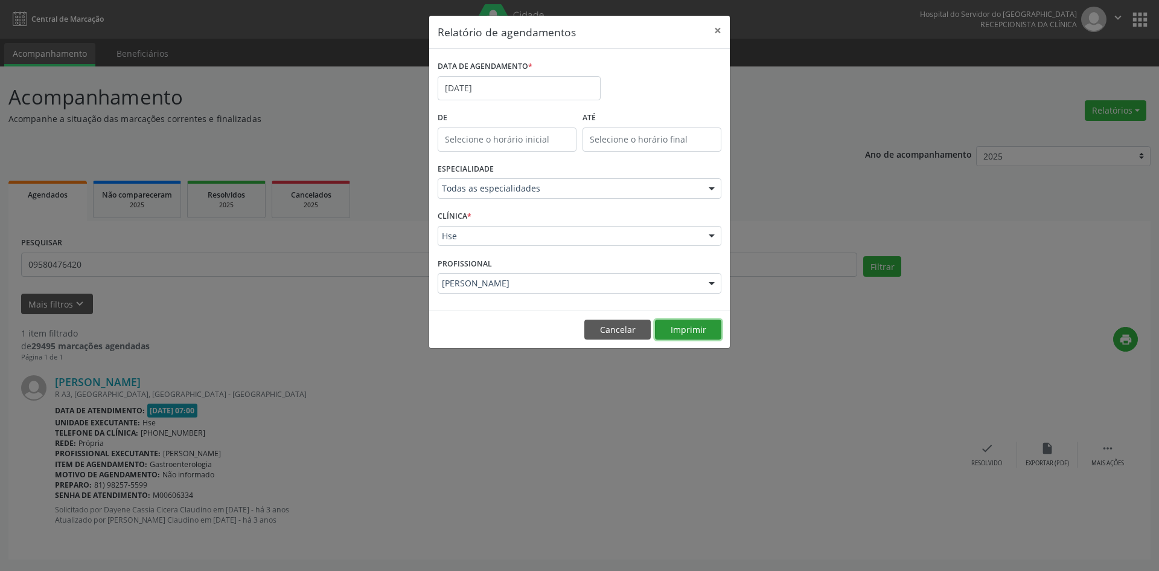
click at [700, 323] on button "Imprimir" at bounding box center [688, 329] width 66 height 21
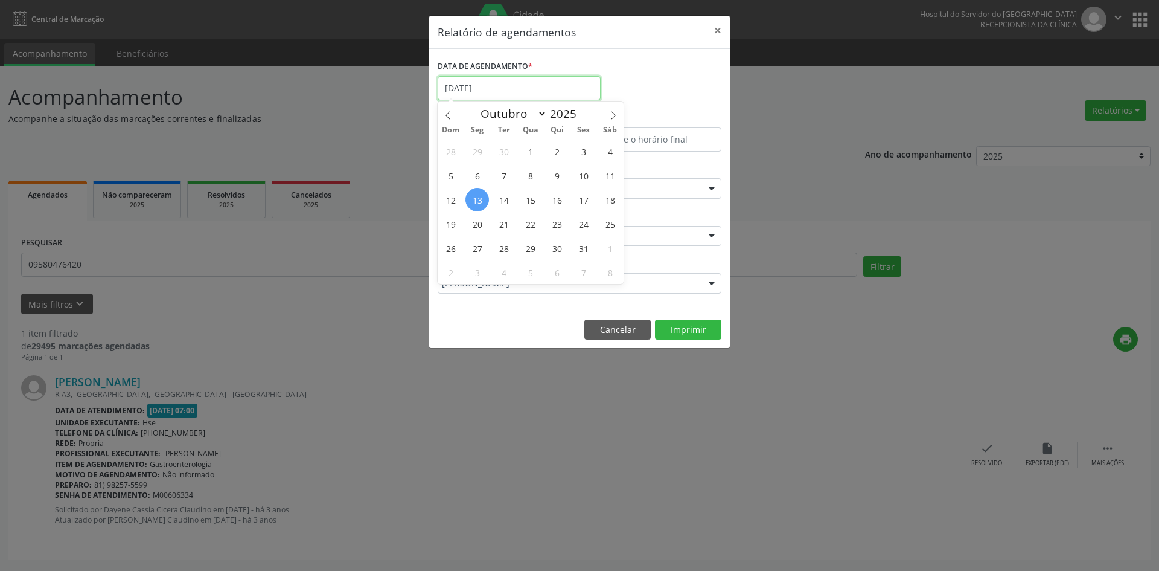
click at [496, 84] on input "[DATE]" at bounding box center [519, 88] width 163 height 24
click at [482, 225] on span "20" at bounding box center [478, 224] width 24 height 24
type input "[DATE]"
click at [482, 225] on span "20" at bounding box center [478, 224] width 24 height 24
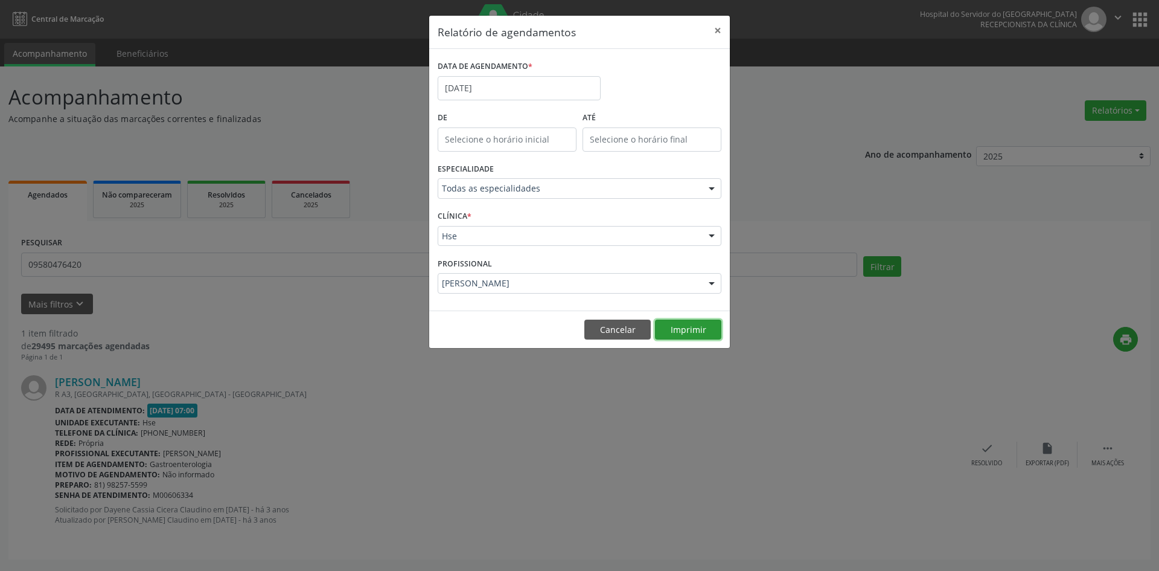
click at [695, 334] on button "Imprimir" at bounding box center [688, 329] width 66 height 21
